Goal: Download file/media

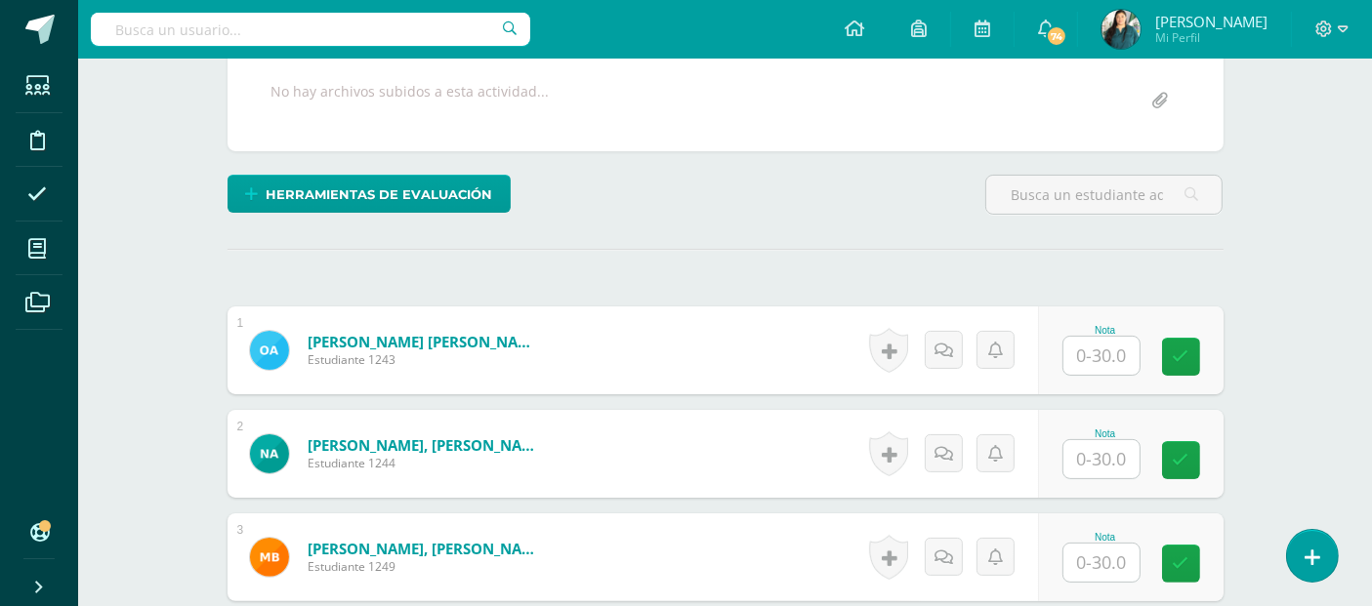
scroll to position [375, 0]
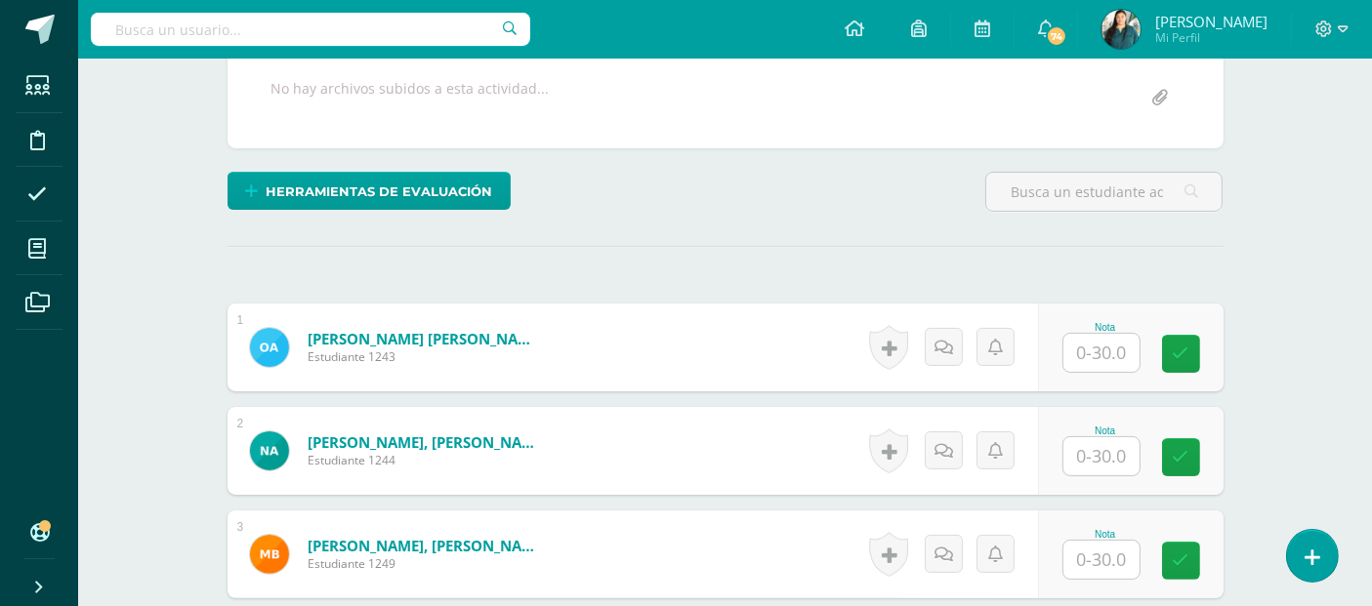
click at [1097, 349] on input "text" at bounding box center [1101, 353] width 76 height 38
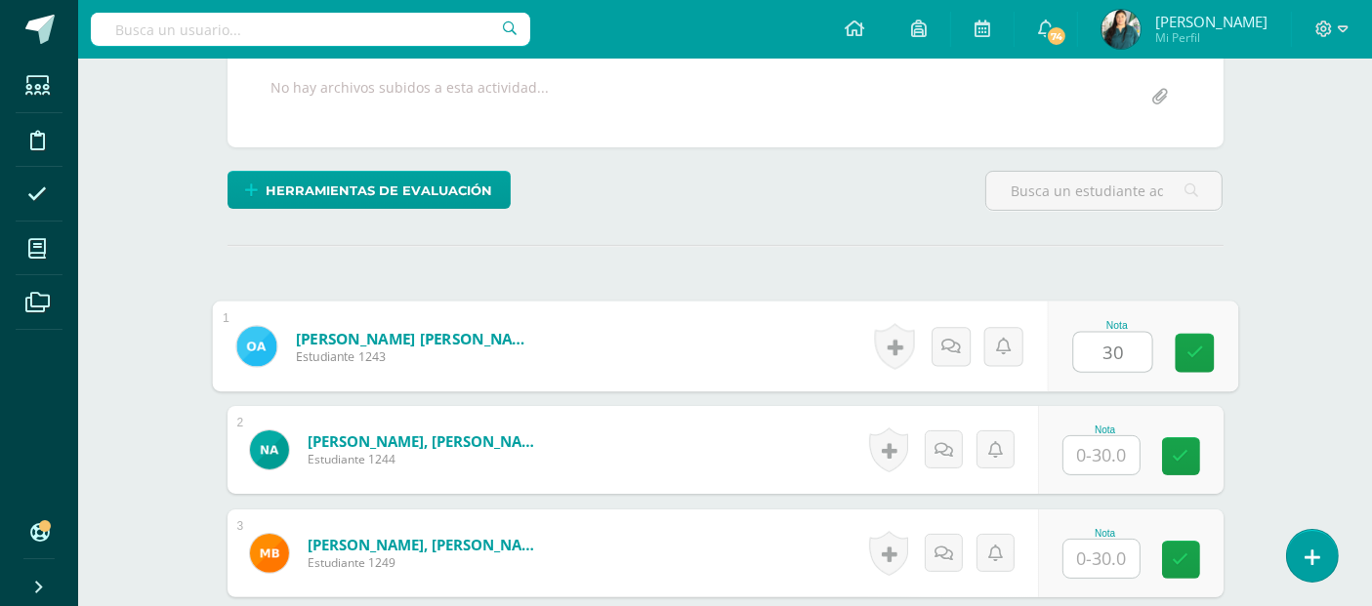
type input "30"
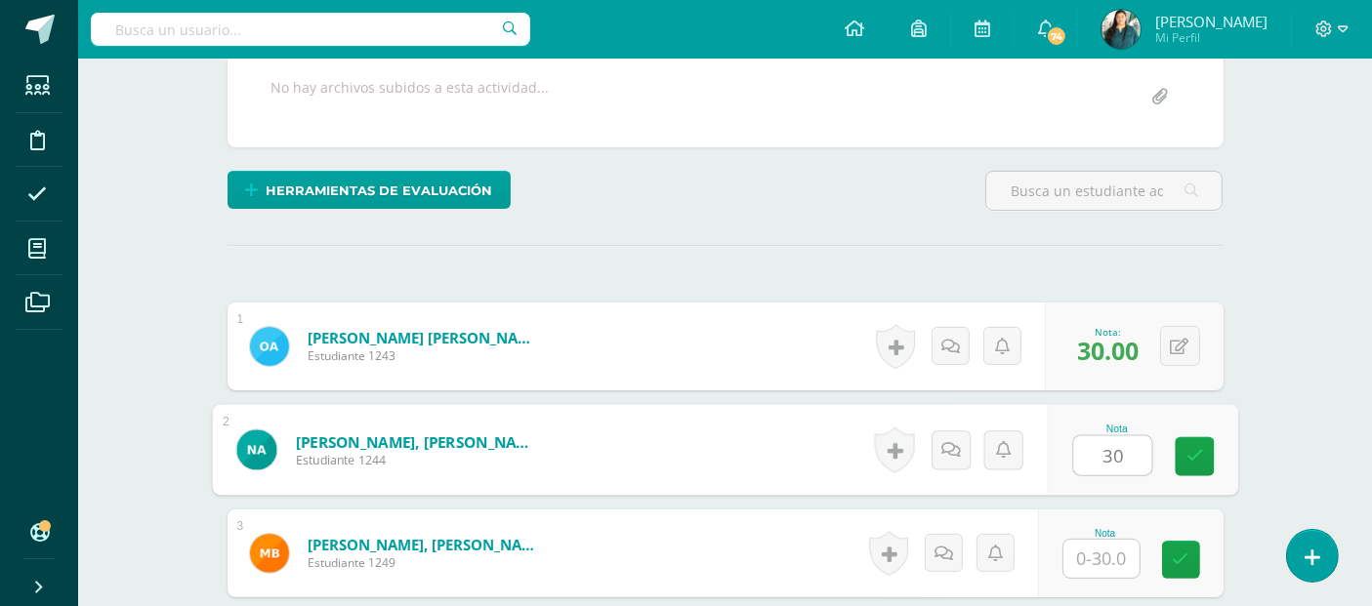
type input "30"
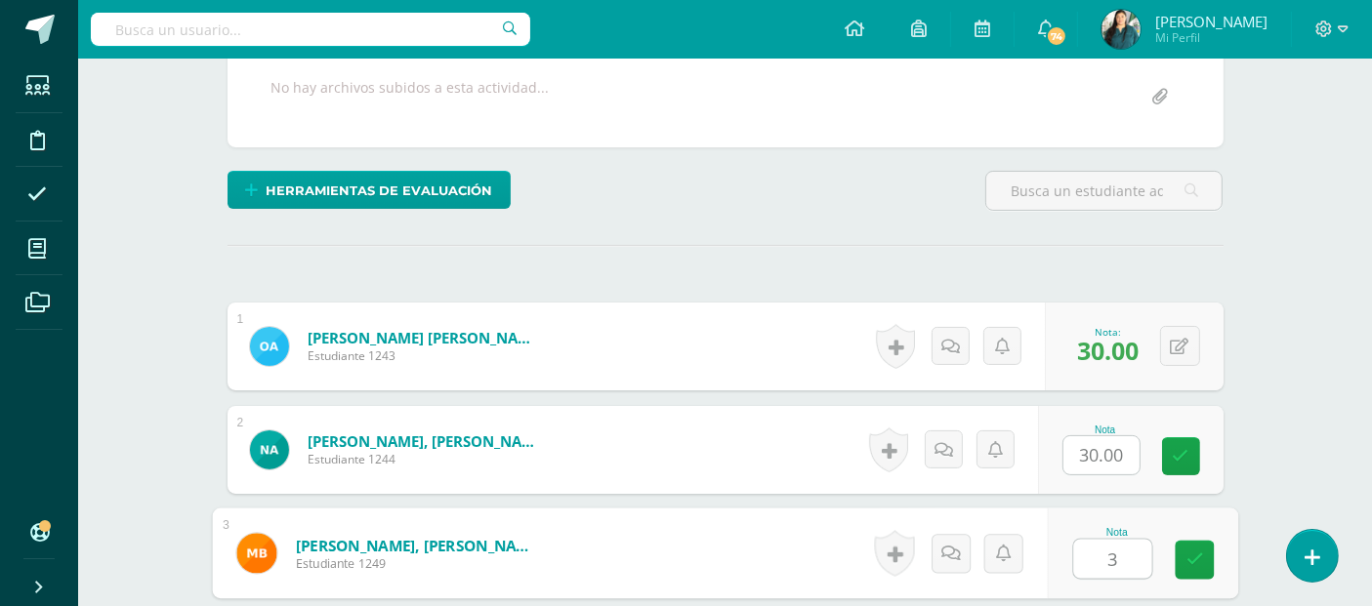
type input "30"
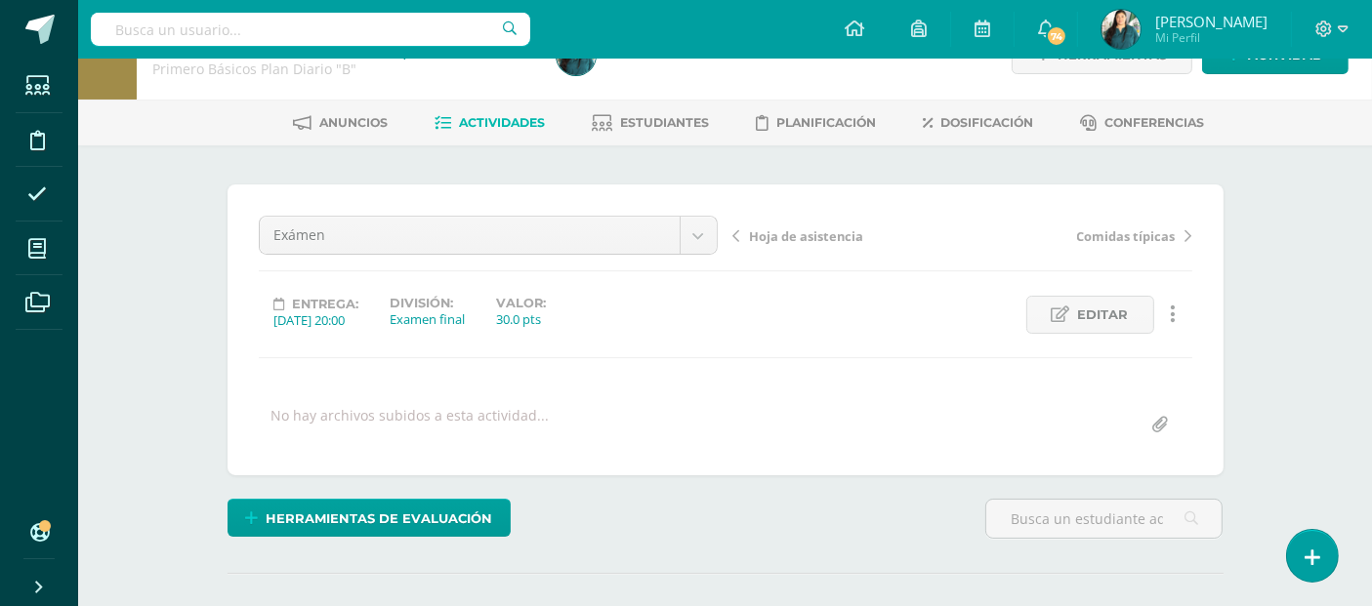
scroll to position [0, 0]
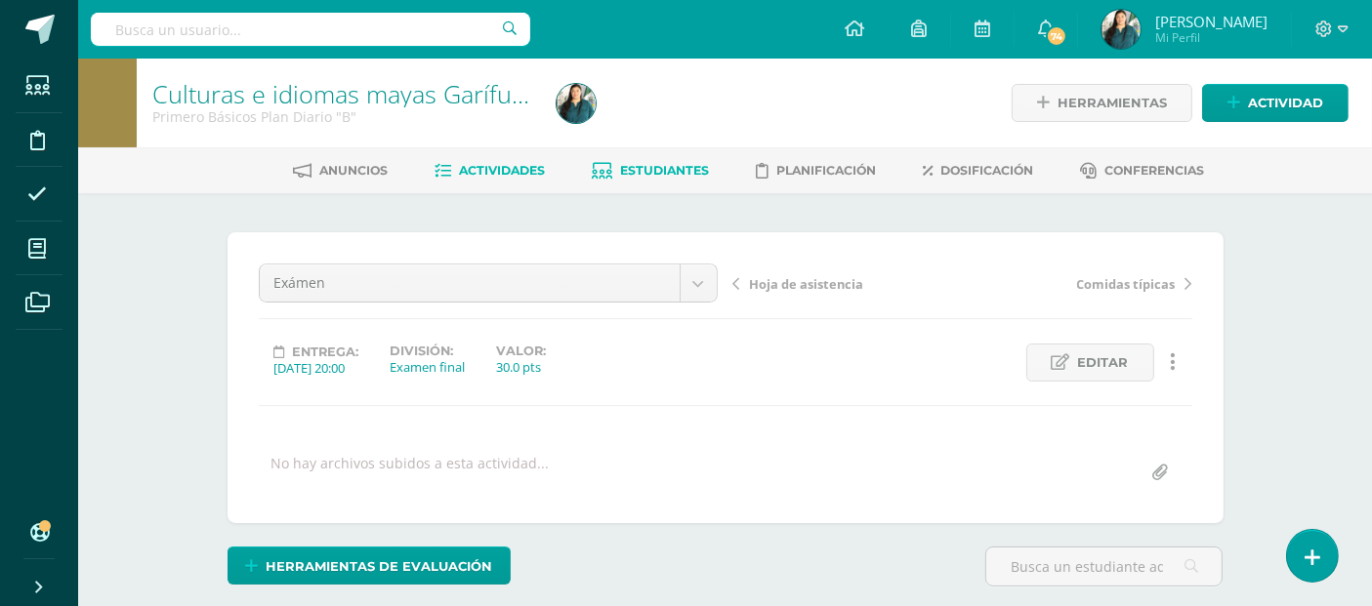
click at [641, 165] on span "Estudiantes" at bounding box center [664, 170] width 89 height 15
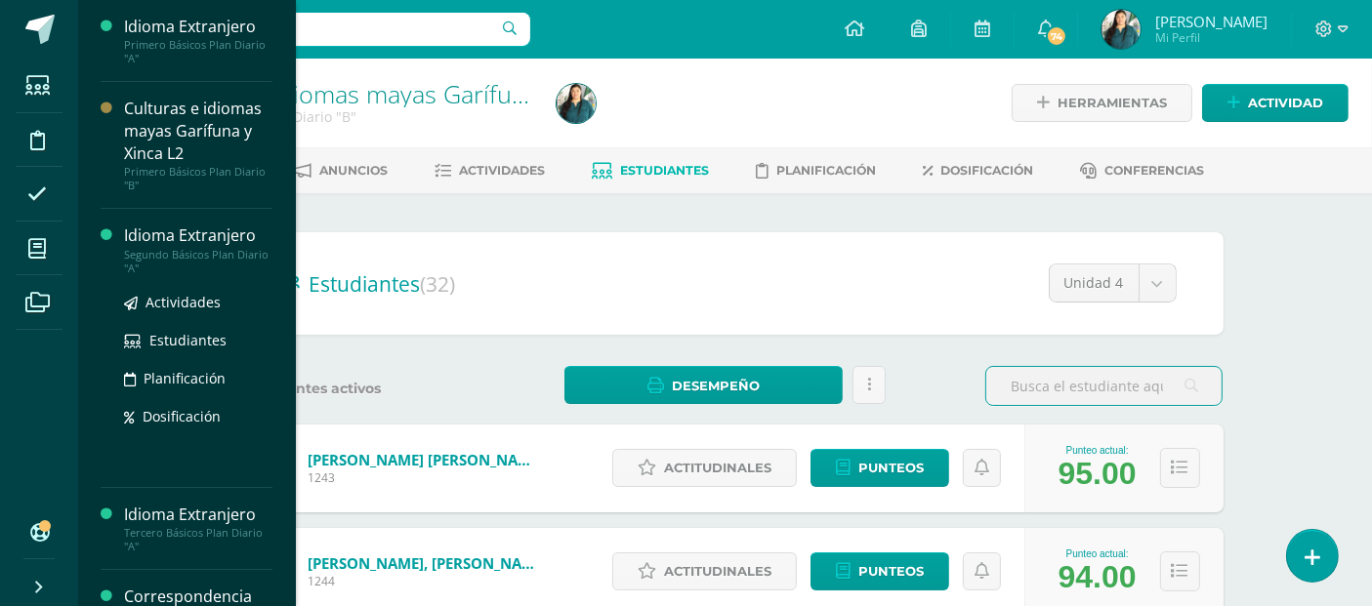
click at [160, 223] on div "Idioma Extranjero Segundo Básicos Plan Diario "A" Actividades Estudiantes Plani…" at bounding box center [187, 348] width 172 height 279
click at [145, 236] on div "Idioma Extranjero" at bounding box center [198, 236] width 148 height 22
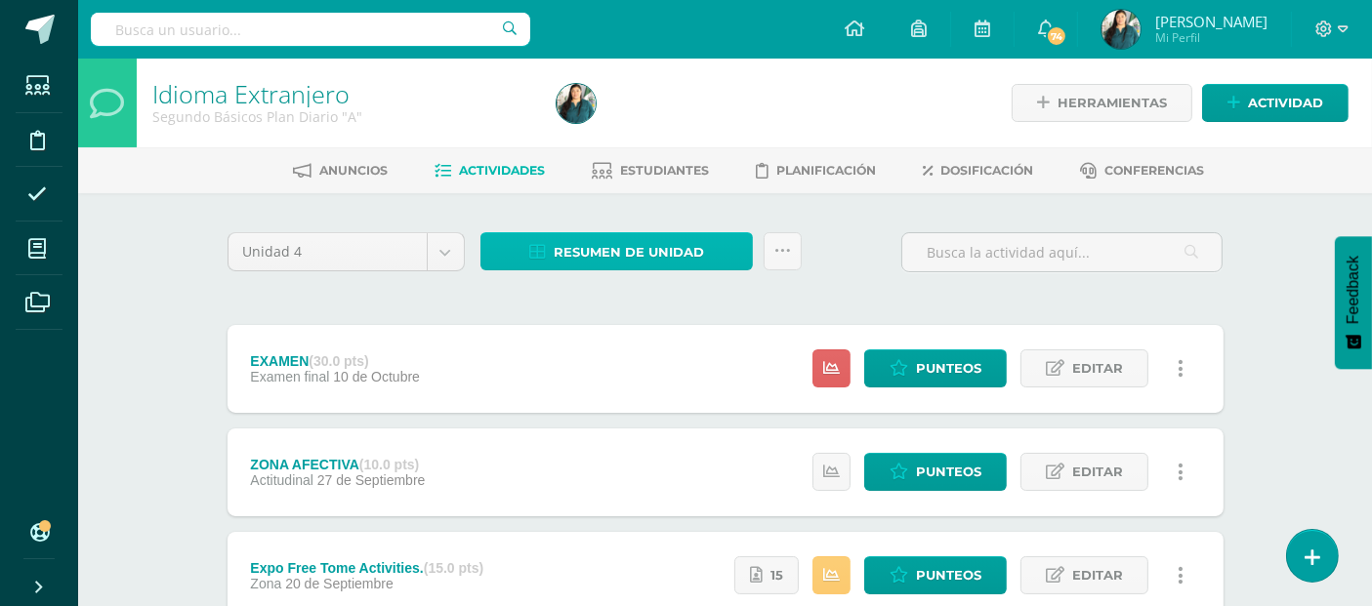
click at [630, 248] on span "Resumen de unidad" at bounding box center [629, 252] width 150 height 36
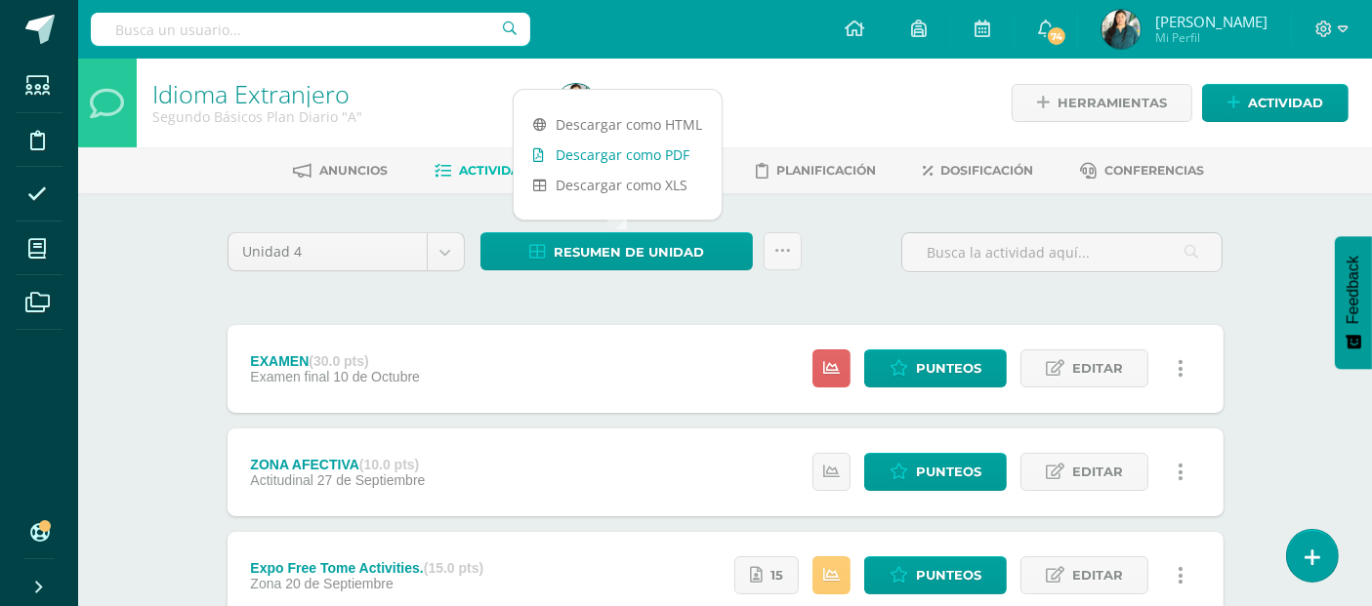
click at [627, 148] on link "Descargar como PDF" at bounding box center [618, 155] width 208 height 30
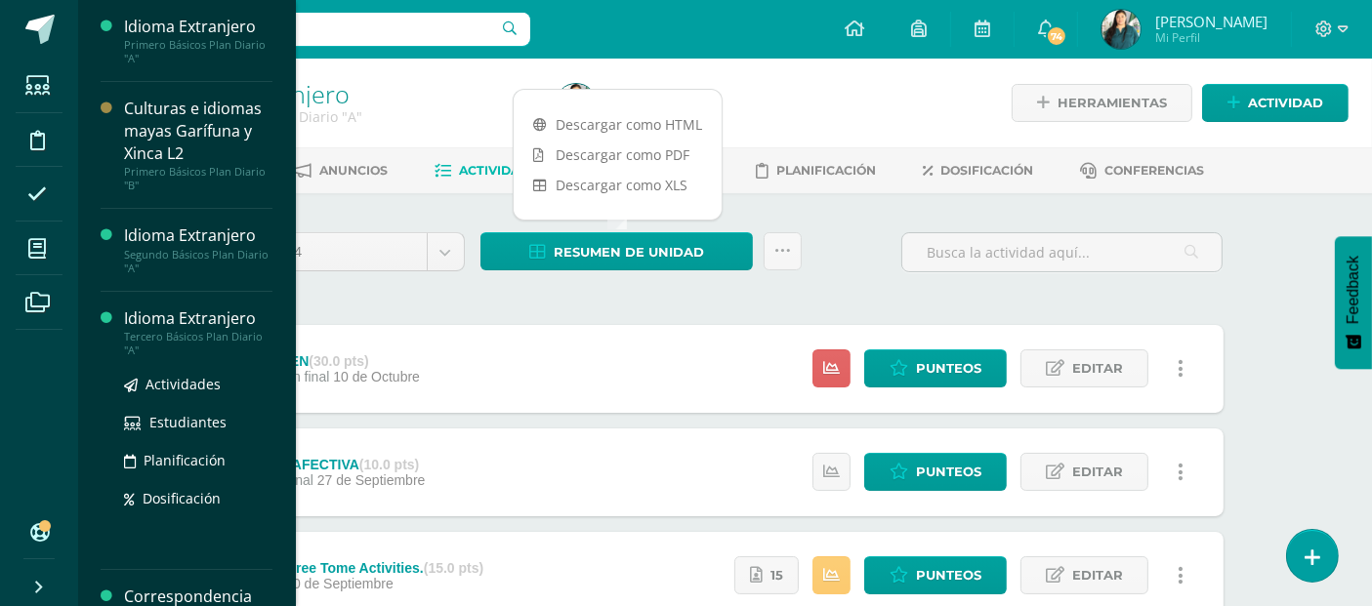
click at [163, 319] on div "Idioma Extranjero" at bounding box center [198, 319] width 148 height 22
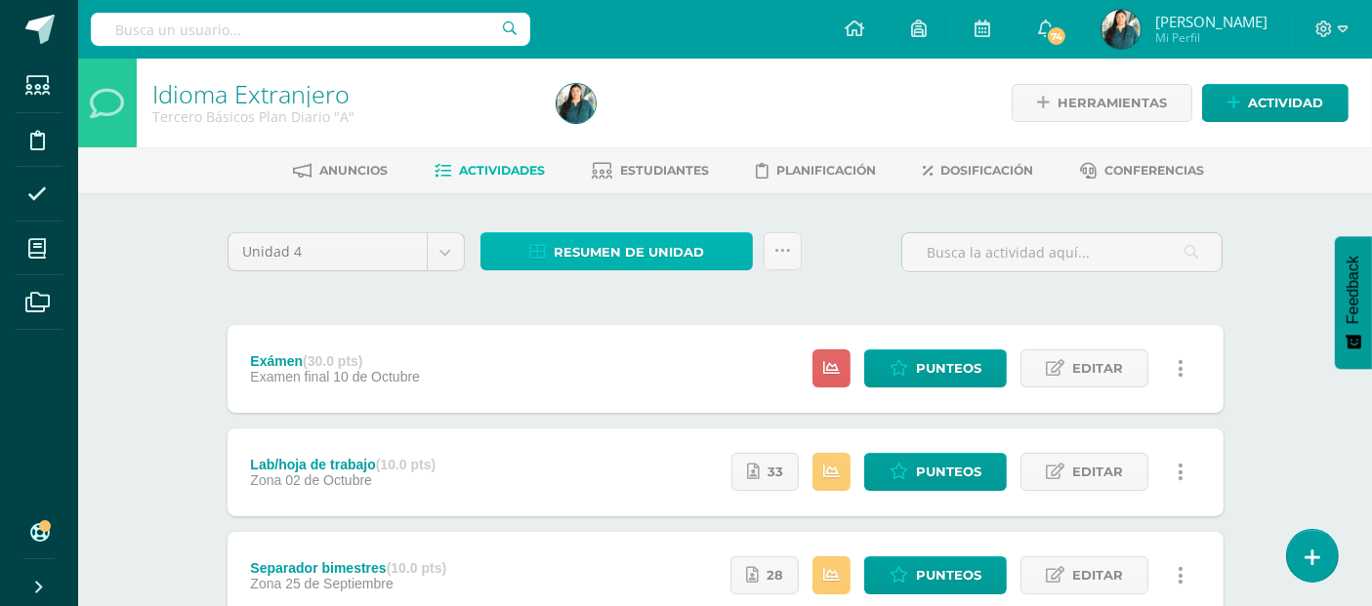
click at [612, 244] on span "Resumen de unidad" at bounding box center [629, 252] width 150 height 36
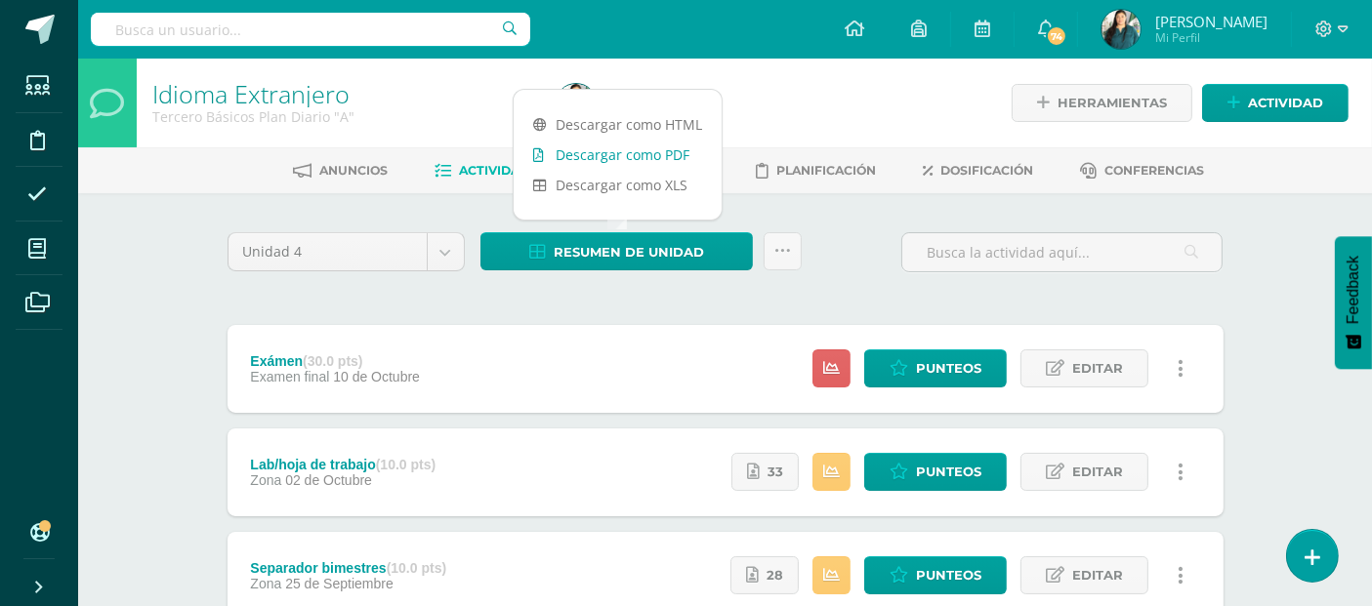
click at [648, 160] on link "Descargar como PDF" at bounding box center [618, 155] width 208 height 30
